Goal: Find contact information: Find contact information

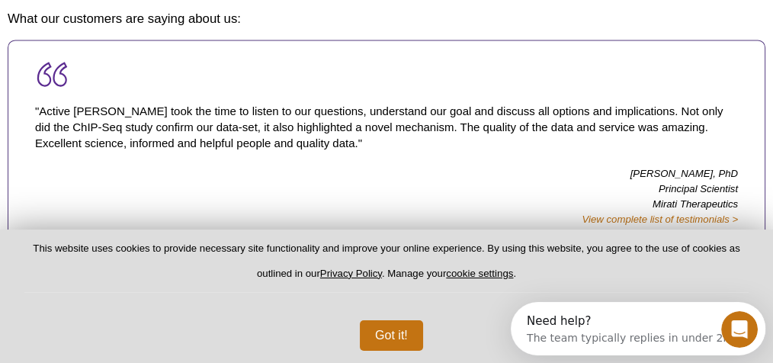
scroll to position [2417, 0]
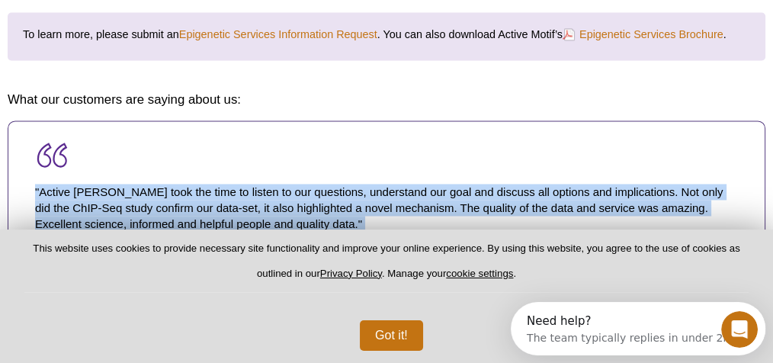
drag, startPoint x: 770, startPoint y: 249, endPoint x: 767, endPoint y: 142, distance: 106.8
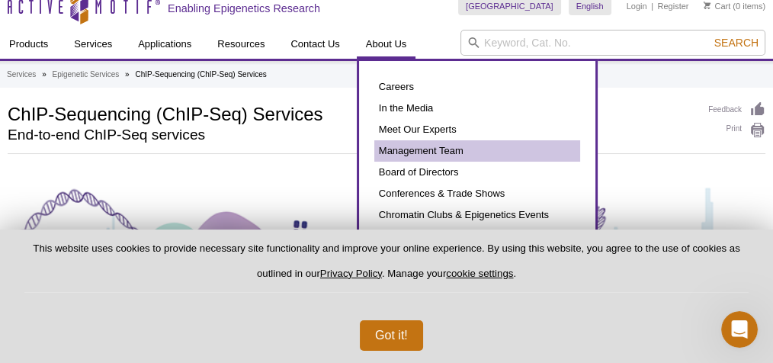
scroll to position [0, 8]
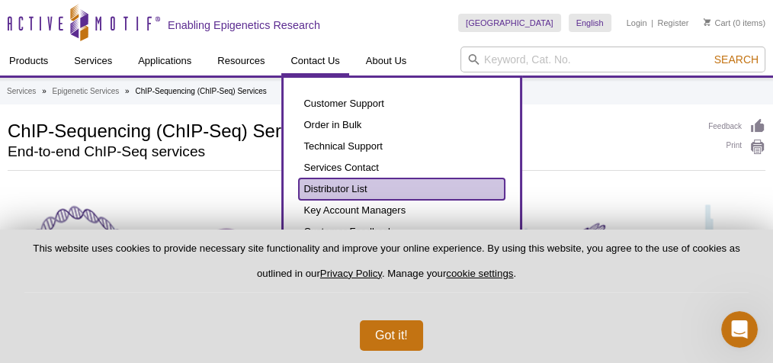
click at [422, 188] on link "Distributor List" at bounding box center [402, 188] width 206 height 21
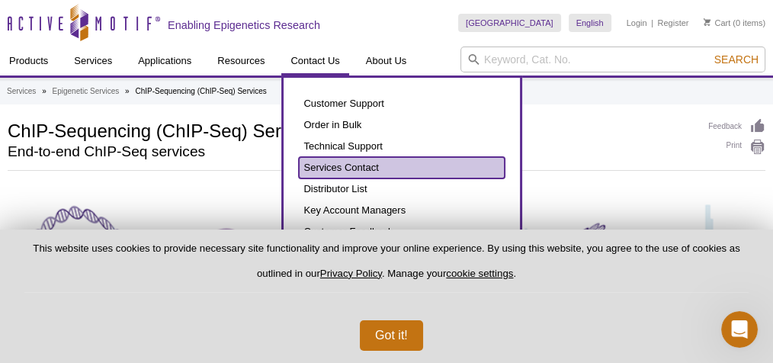
click at [422, 166] on link "Services Contact" at bounding box center [402, 167] width 206 height 21
click at [400, 164] on link "Services Contact" at bounding box center [402, 167] width 206 height 21
click at [413, 171] on link "Services Contact" at bounding box center [402, 167] width 206 height 21
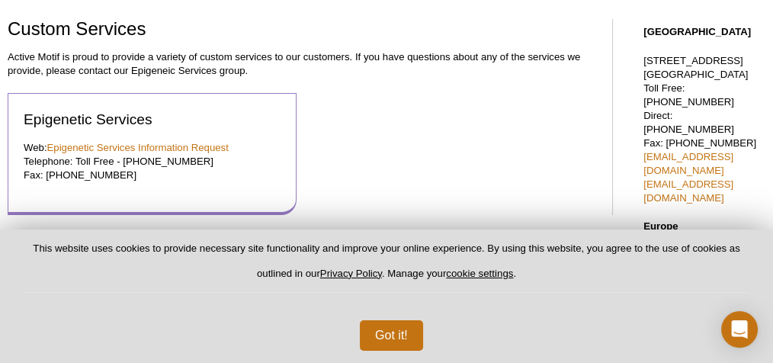
scroll to position [101, 0]
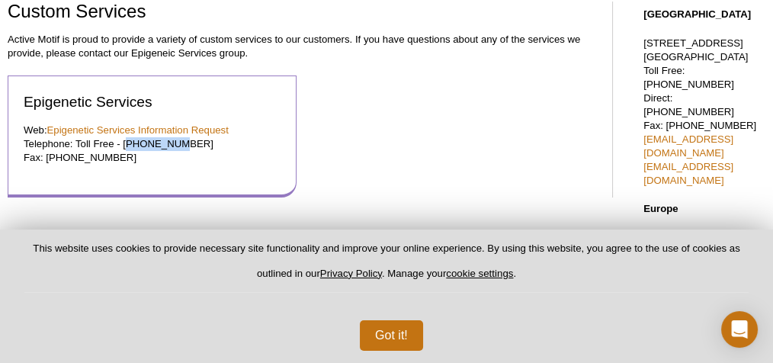
drag, startPoint x: 124, startPoint y: 144, endPoint x: 189, endPoint y: 146, distance: 64.8
click at [186, 146] on p "Web: Epigenetic Services Information Request Telephone: Toll Free - [PHONE_NUMB…" at bounding box center [152, 144] width 257 height 41
click at [191, 146] on p "Web: Epigenetic Services Information Request Telephone: Toll Free - [PHONE_NUMB…" at bounding box center [152, 144] width 257 height 41
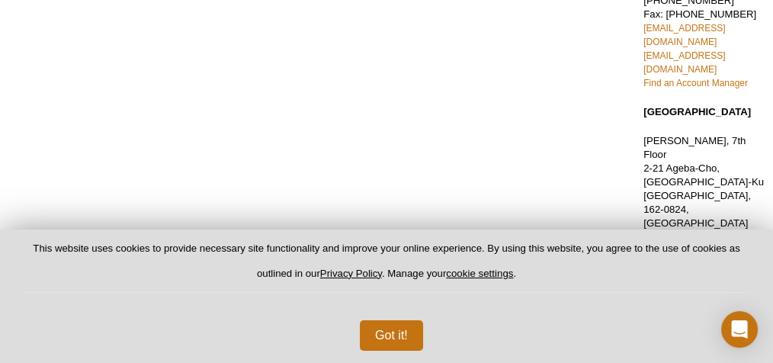
scroll to position [503, 0]
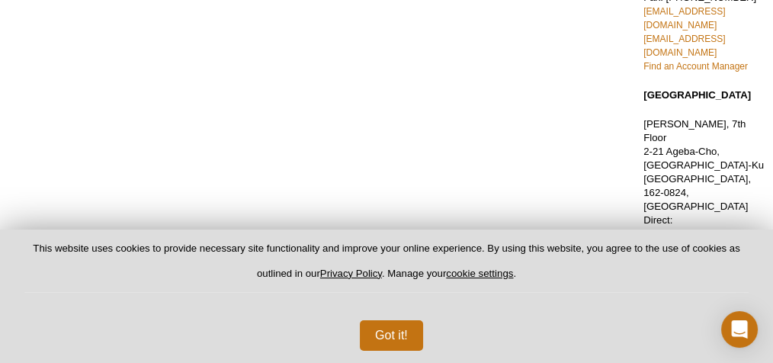
drag, startPoint x: 690, startPoint y: 194, endPoint x: 683, endPoint y: 170, distance: 25.4
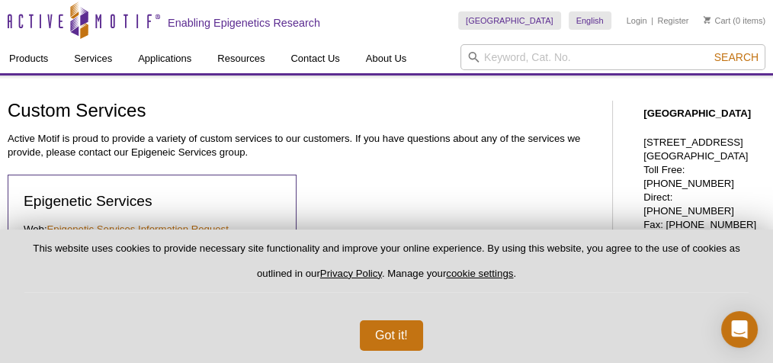
scroll to position [0, 0]
